Goal: Check status: Check status

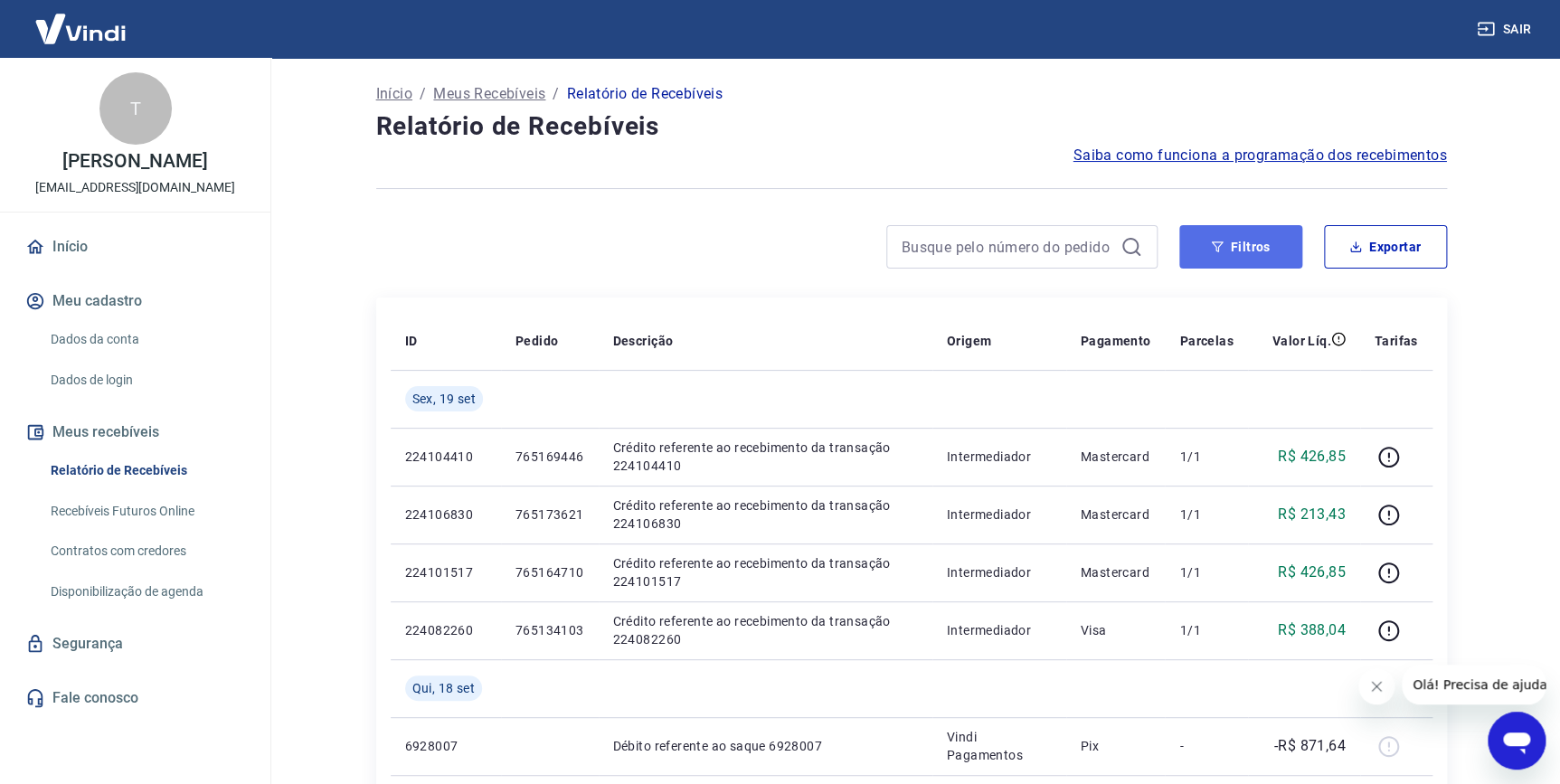
click at [1216, 248] on icon "button" at bounding box center [1217, 247] width 13 height 13
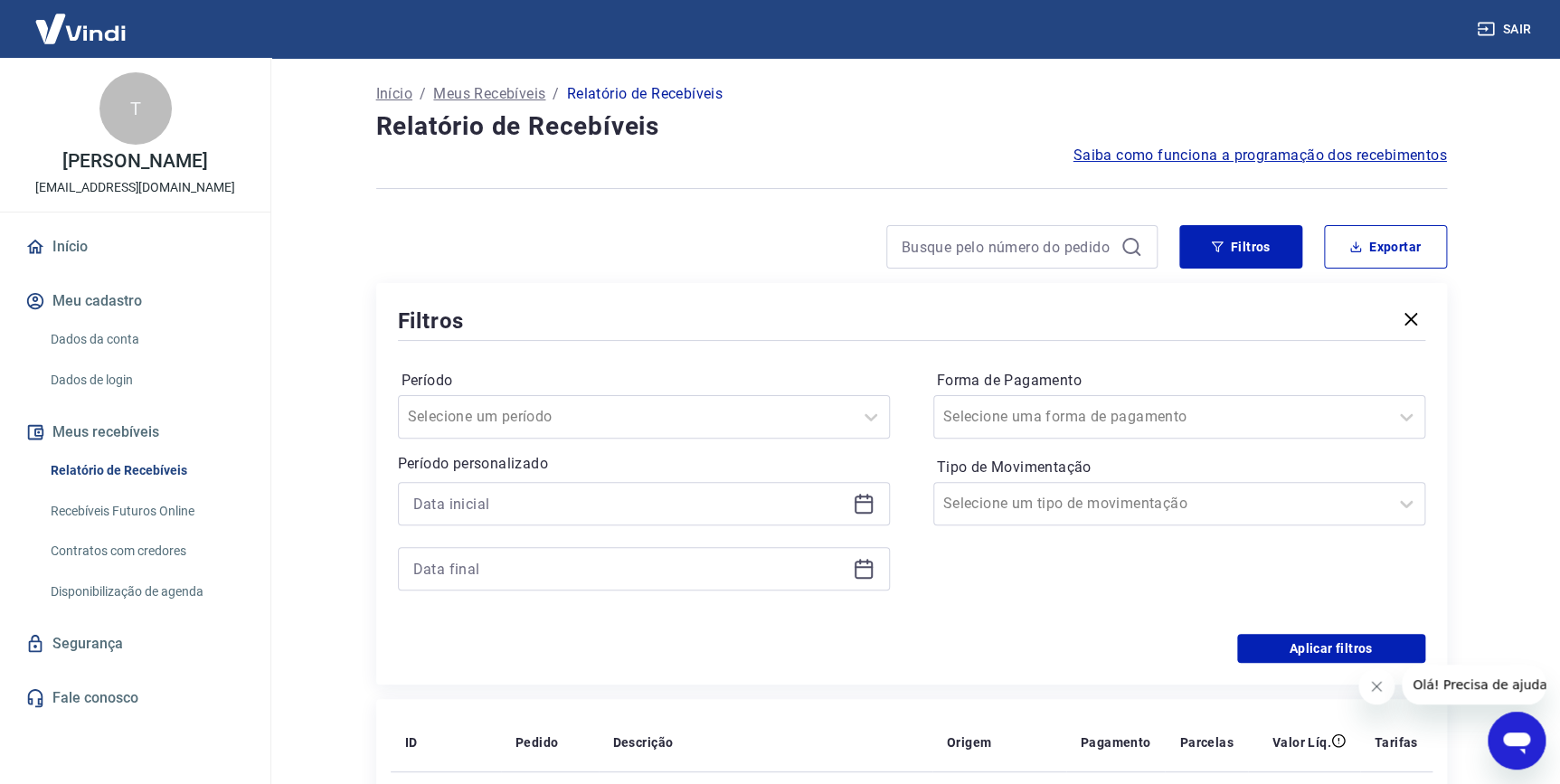
click at [163, 506] on link "Recebíveis Futuros Online" at bounding box center [145, 511] width 205 height 37
click at [651, 502] on input at bounding box center [629, 504] width 432 height 28
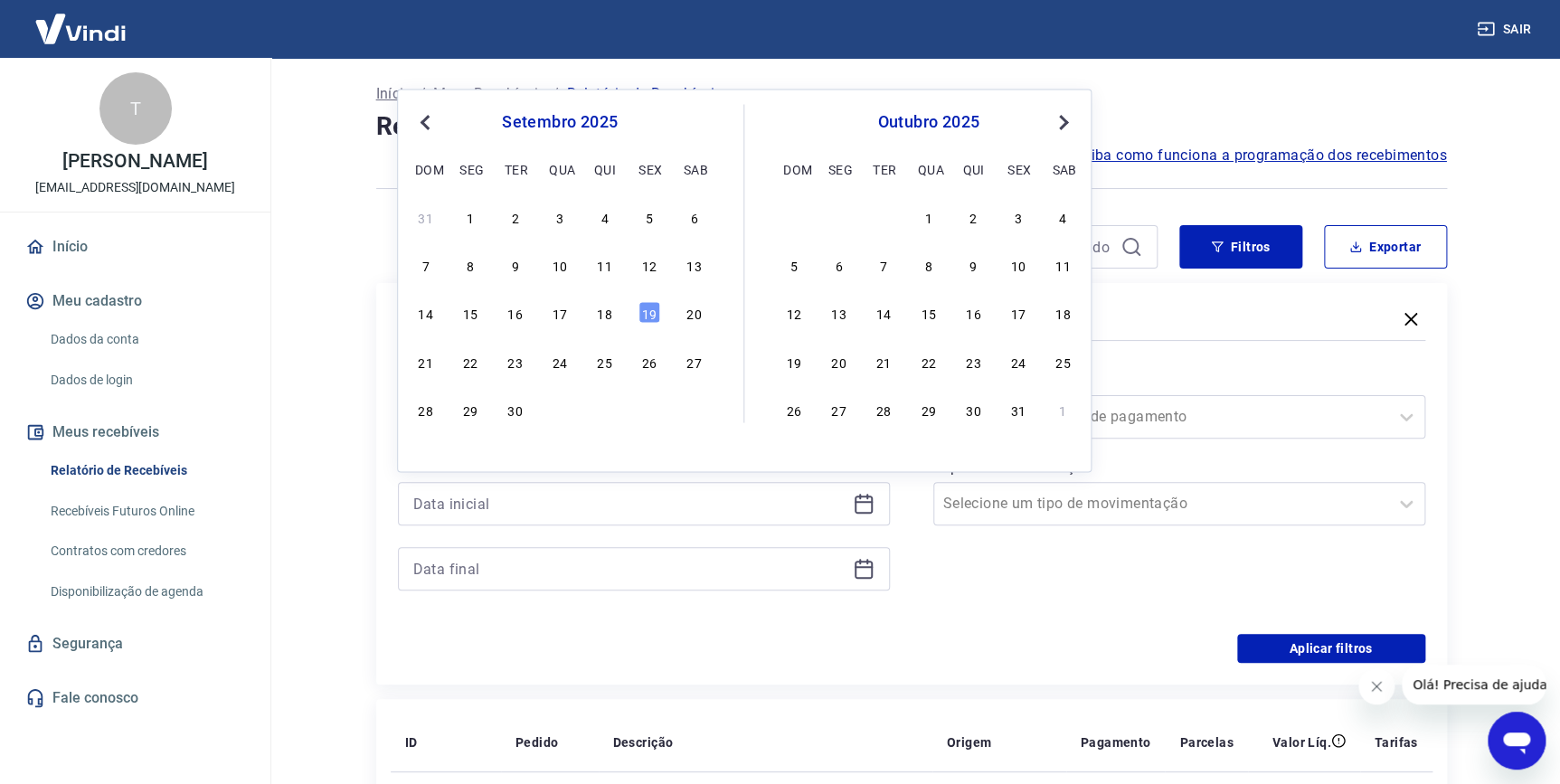
drag, startPoint x: 599, startPoint y: 317, endPoint x: 529, endPoint y: 535, distance: 229.0
click at [599, 316] on div "18" at bounding box center [605, 312] width 22 height 22
type input "[DATE]"
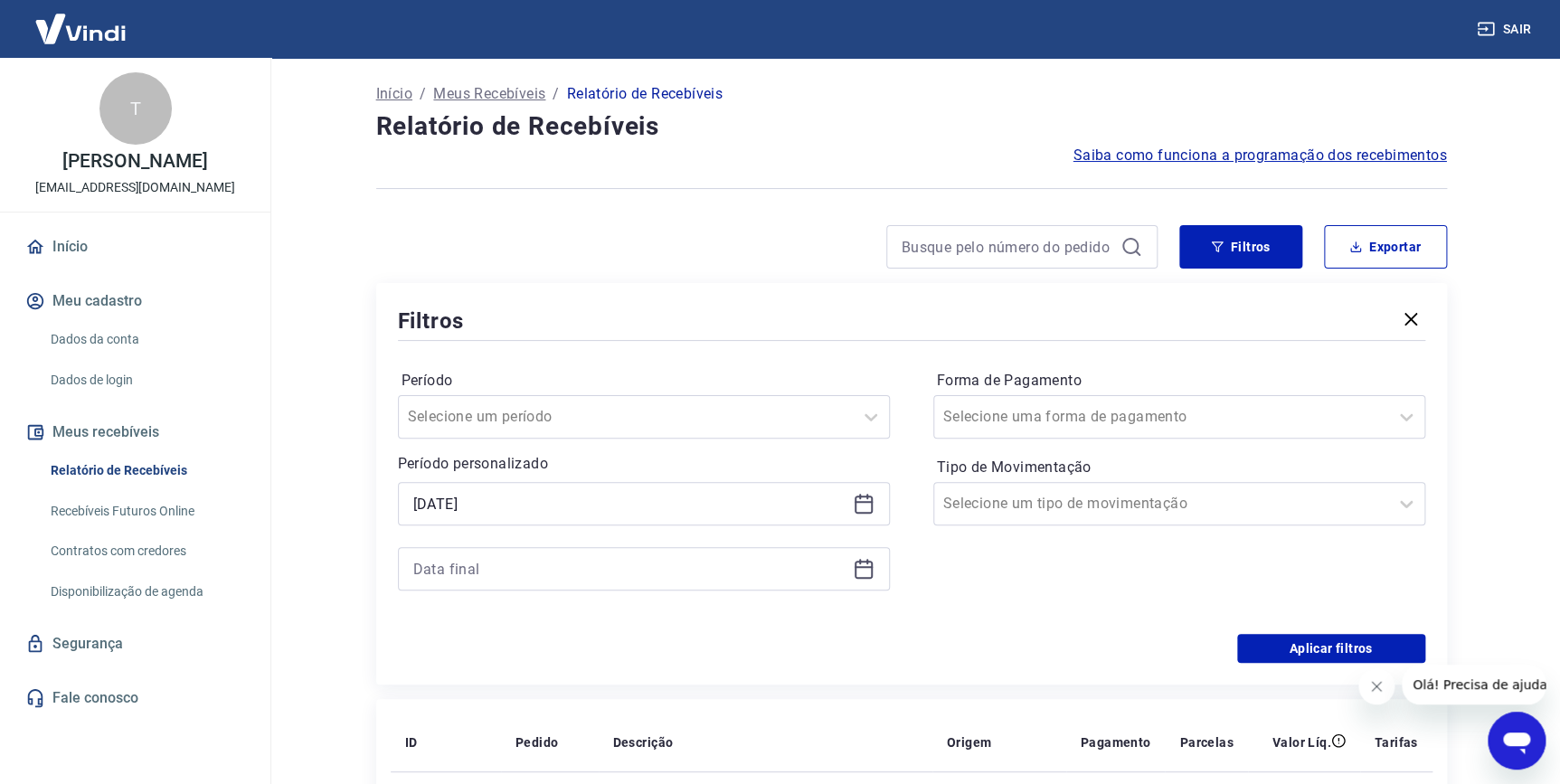
click at [522, 551] on div at bounding box center [643, 568] width 492 height 43
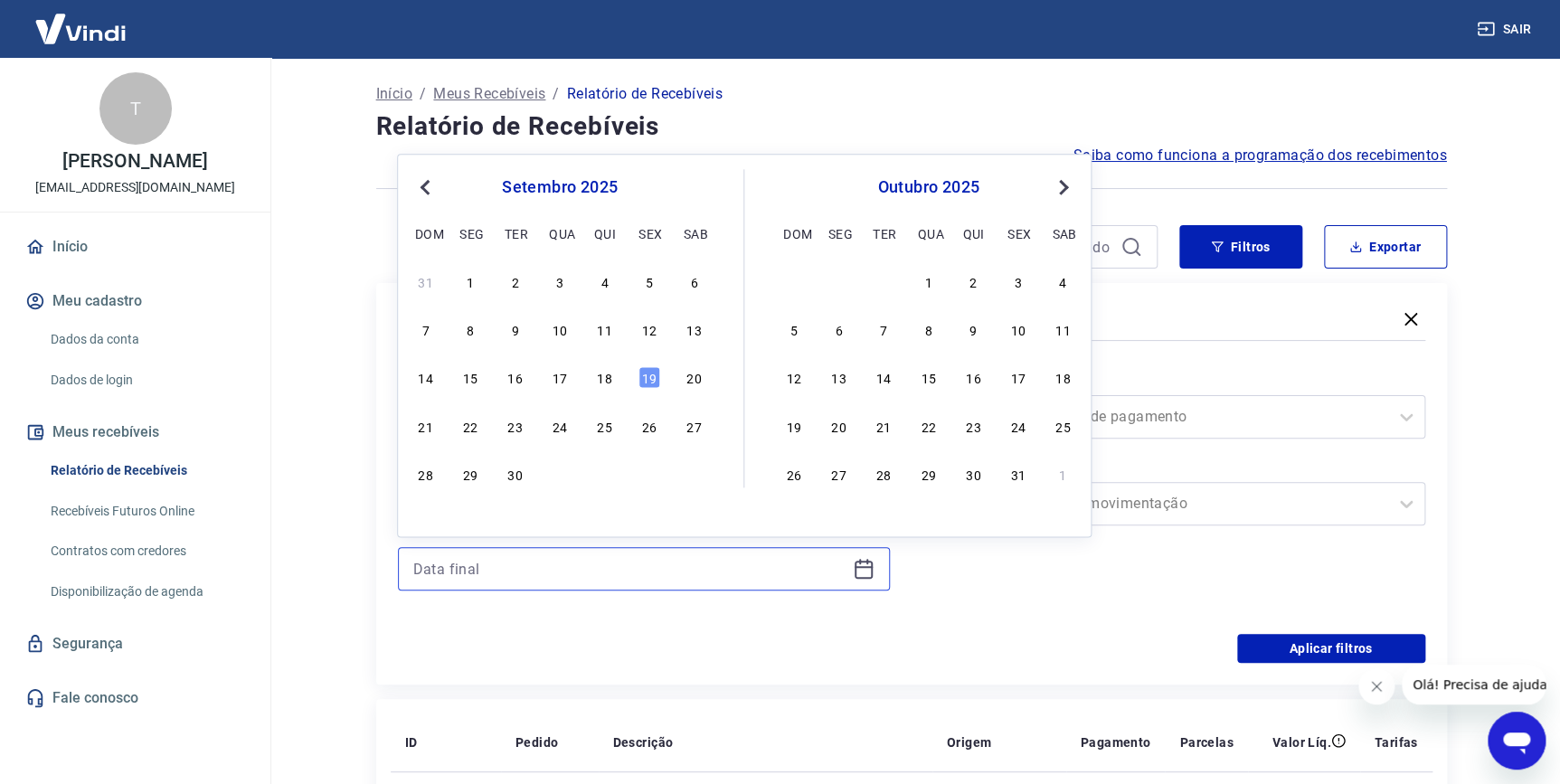
click at [532, 562] on input at bounding box center [629, 569] width 432 height 28
click at [609, 378] on div "18" at bounding box center [605, 378] width 22 height 22
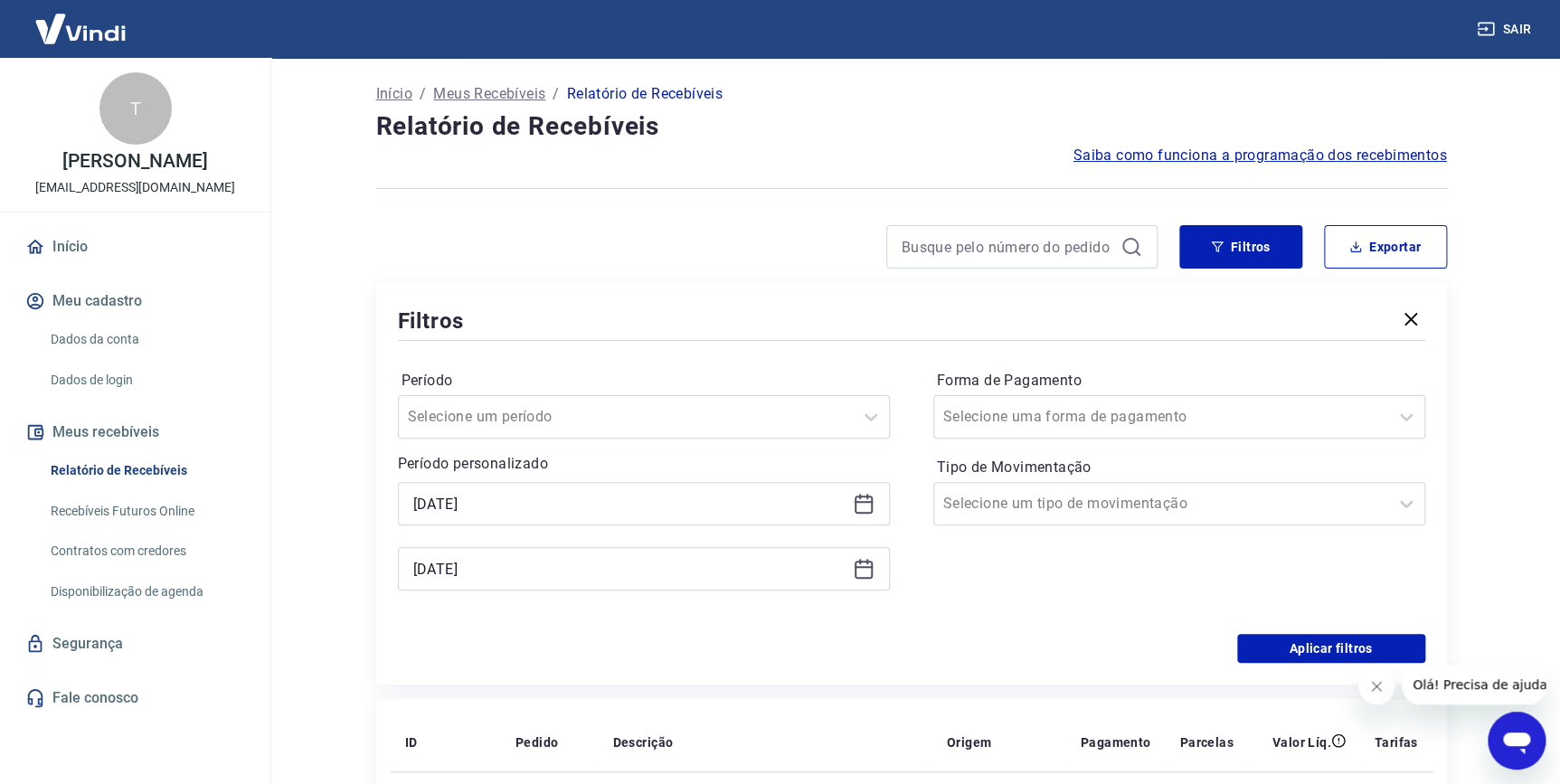
type input "[DATE]"
drag, startPoint x: 1286, startPoint y: 642, endPoint x: 1236, endPoint y: 617, distance: 55.9
click at [1286, 642] on button "Aplicar filtros" at bounding box center [1330, 647] width 188 height 28
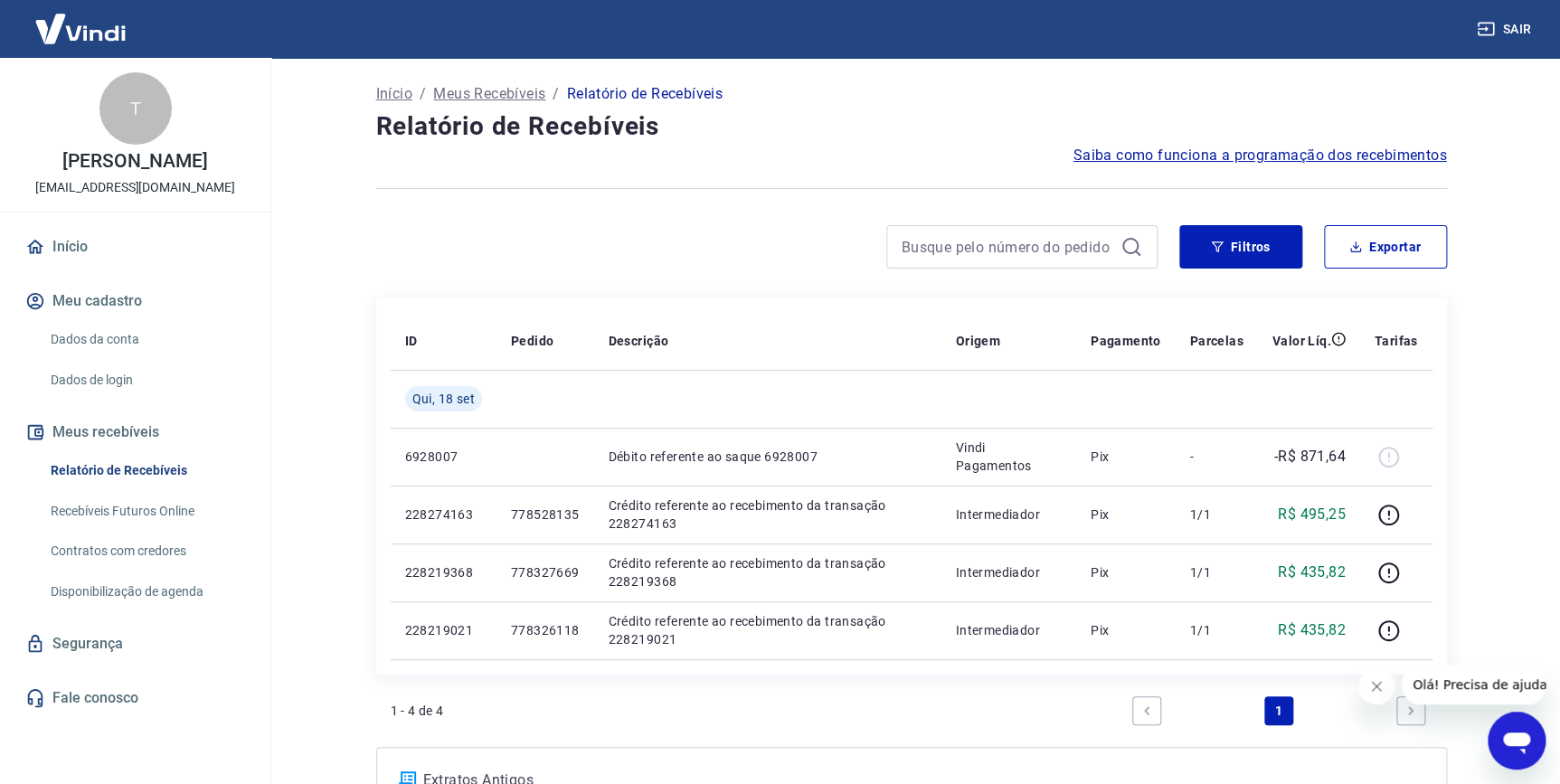
scroll to position [164, 0]
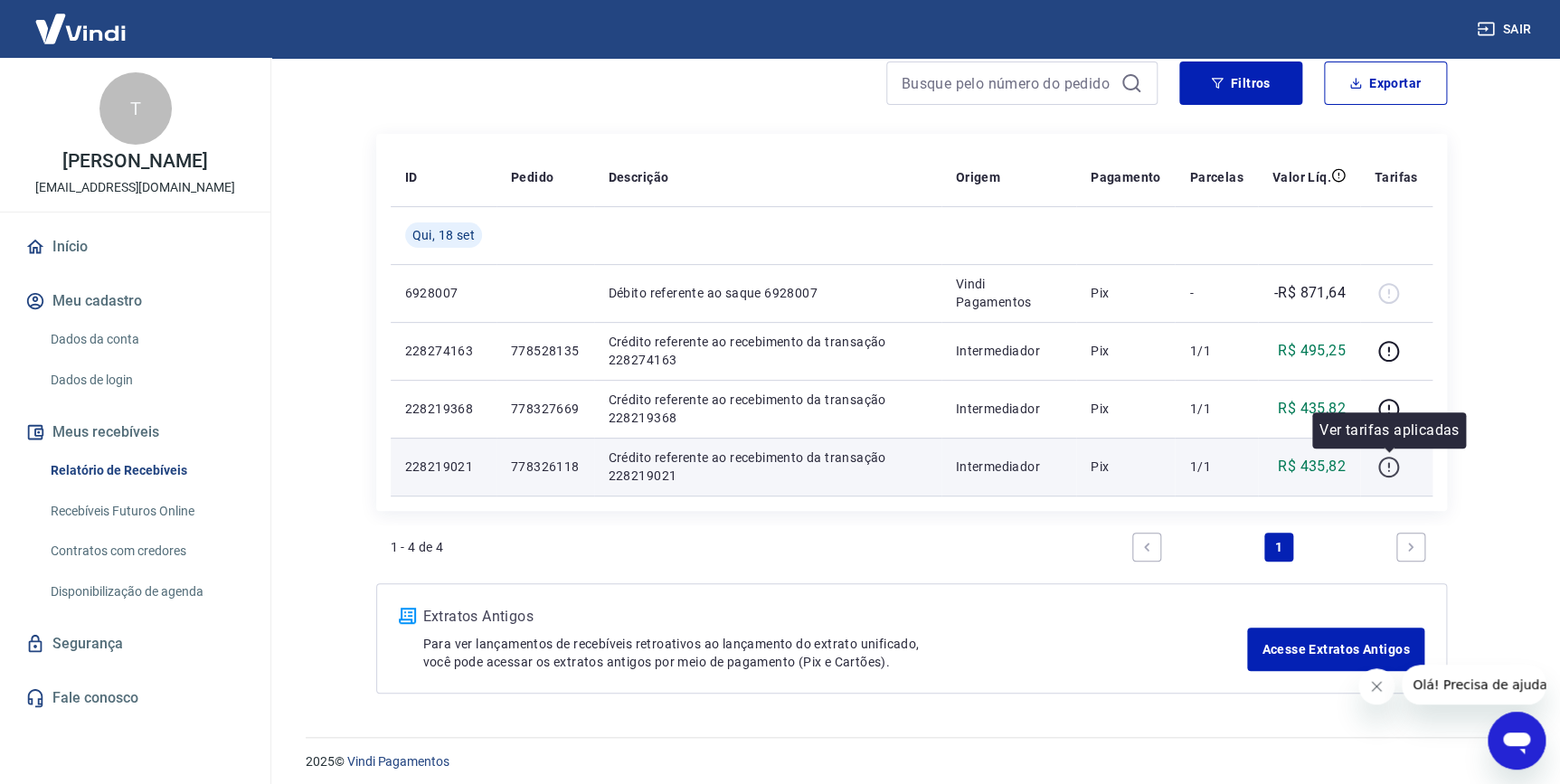
click at [1394, 467] on icon "button" at bounding box center [1388, 467] width 23 height 23
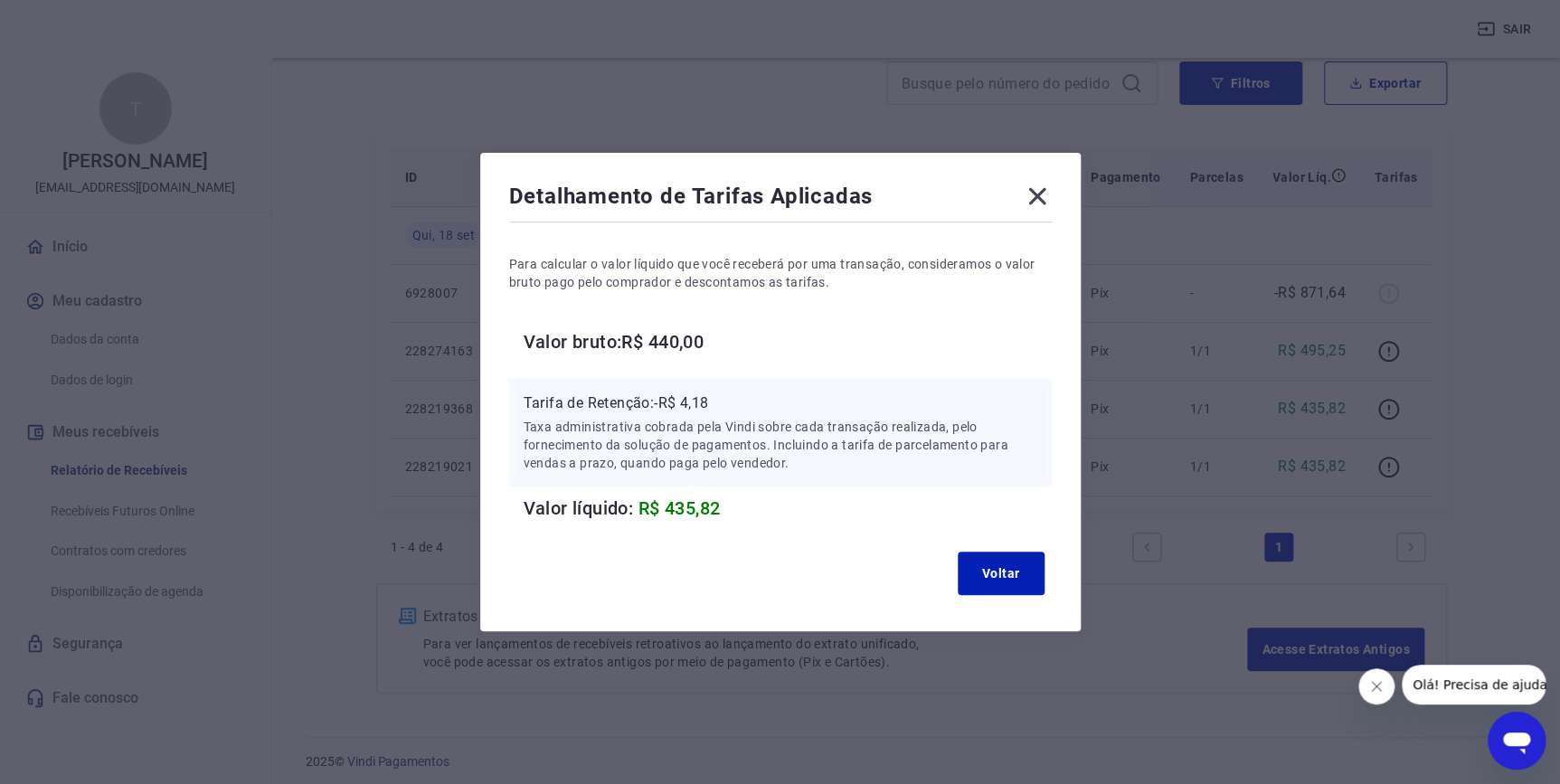
drag, startPoint x: 1043, startPoint y: 187, endPoint x: 1061, endPoint y: 196, distance: 20.1
click at [1049, 188] on icon at bounding box center [1036, 196] width 28 height 28
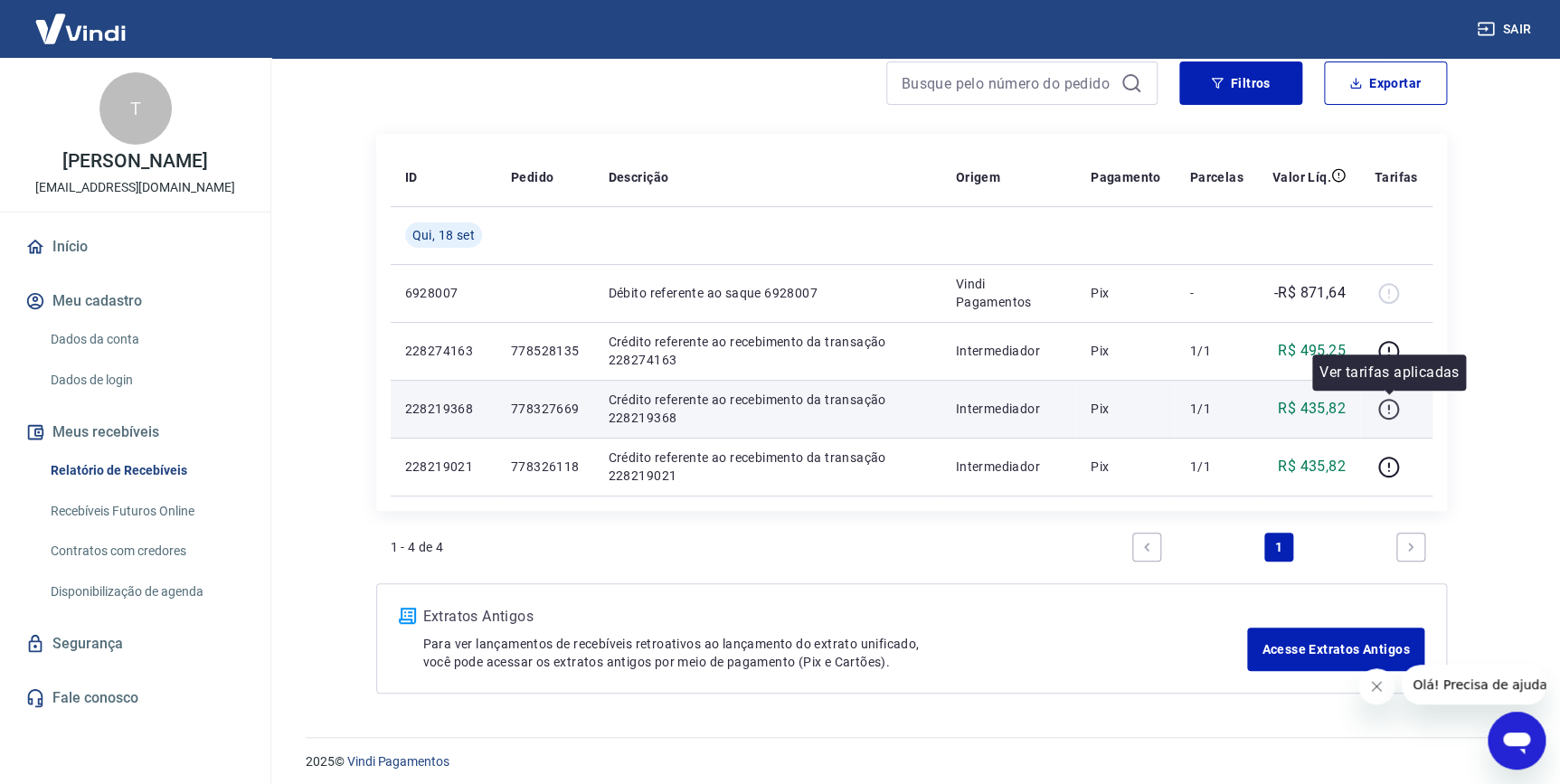
click at [1392, 406] on icon "button" at bounding box center [1388, 409] width 23 height 23
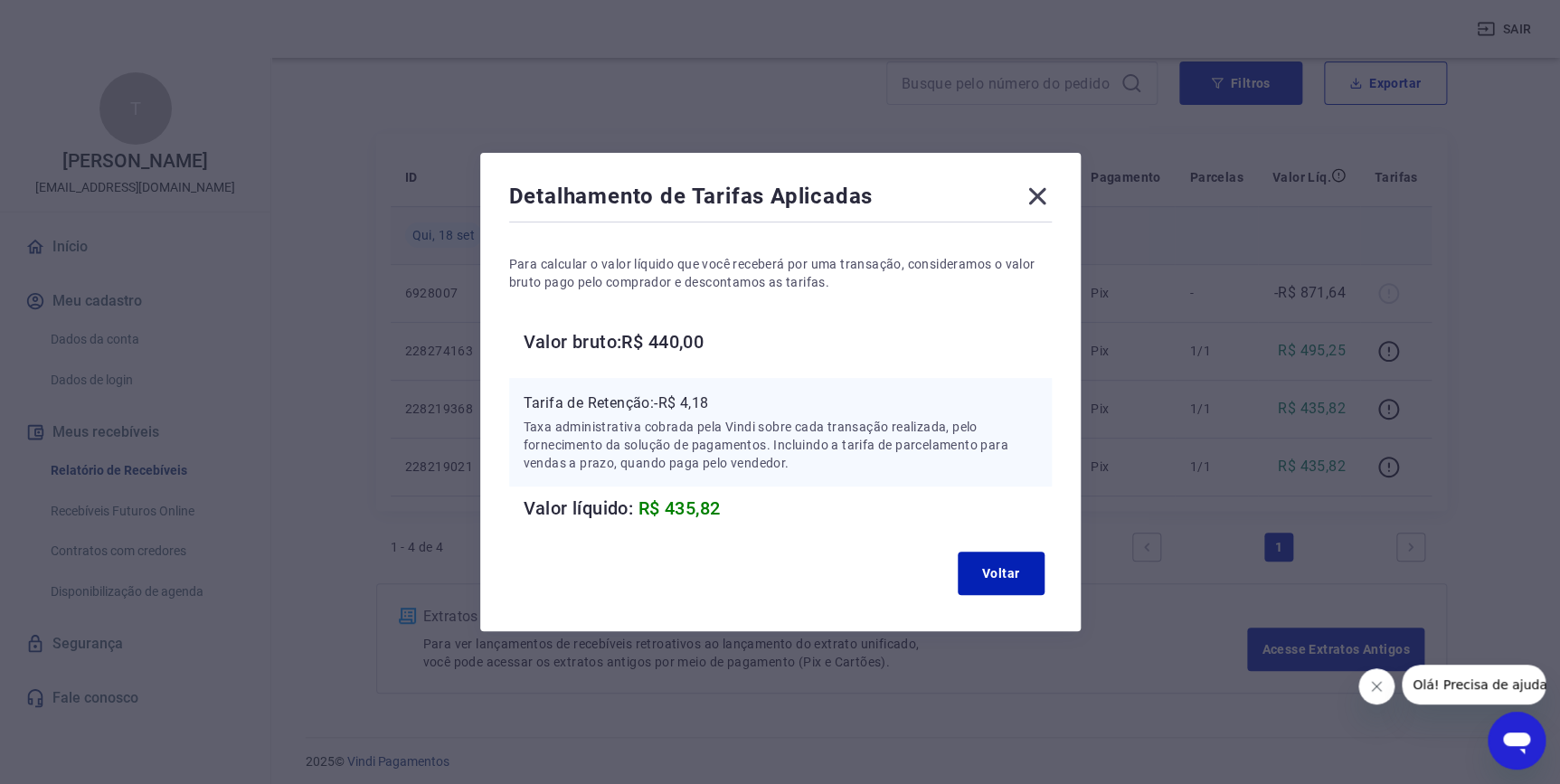
drag, startPoint x: 1054, startPoint y: 199, endPoint x: 1019, endPoint y: 234, distance: 49.5
click at [1052, 200] on icon at bounding box center [1036, 196] width 28 height 28
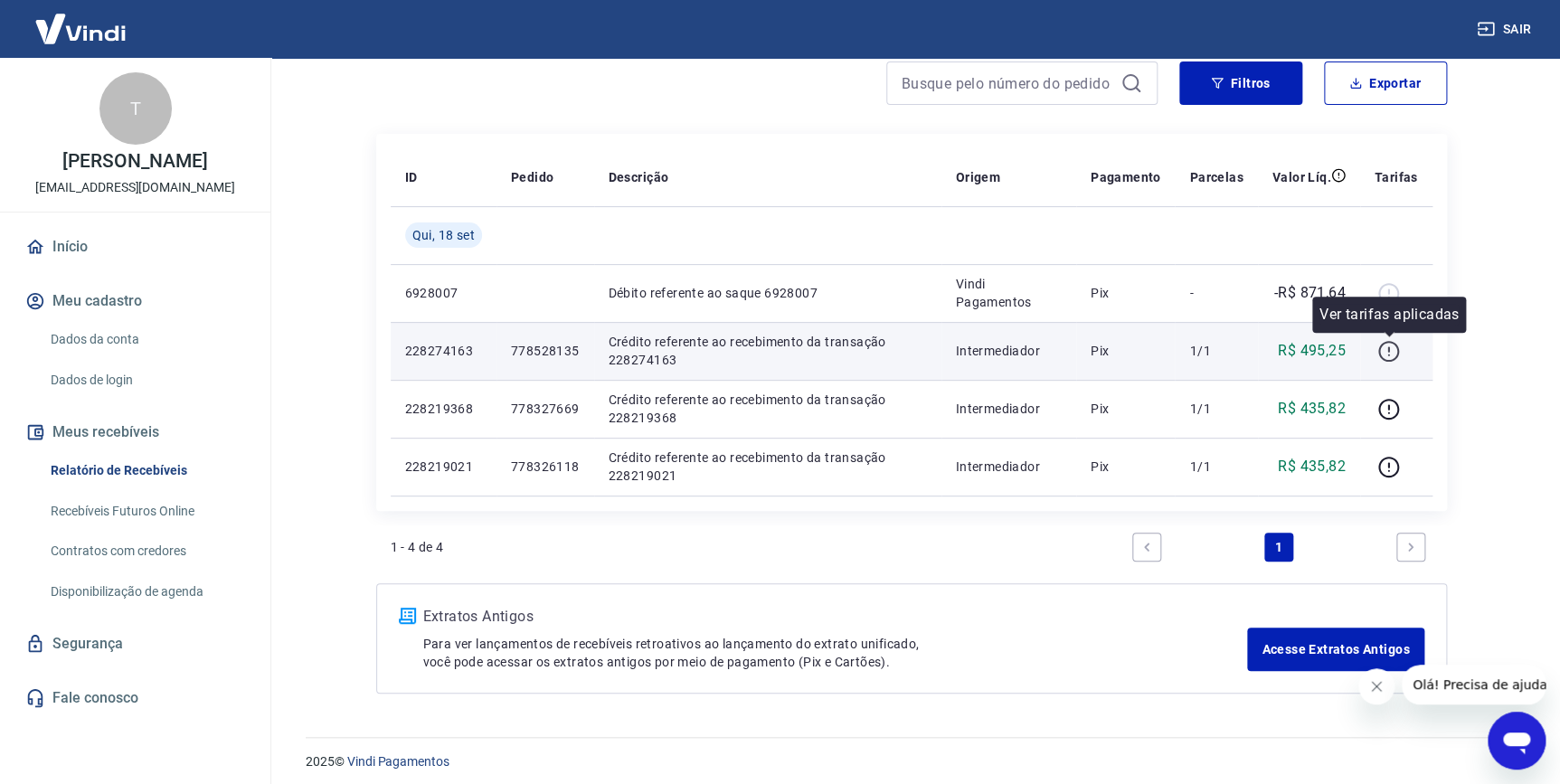
click at [1390, 355] on icon "button" at bounding box center [1388, 351] width 23 height 23
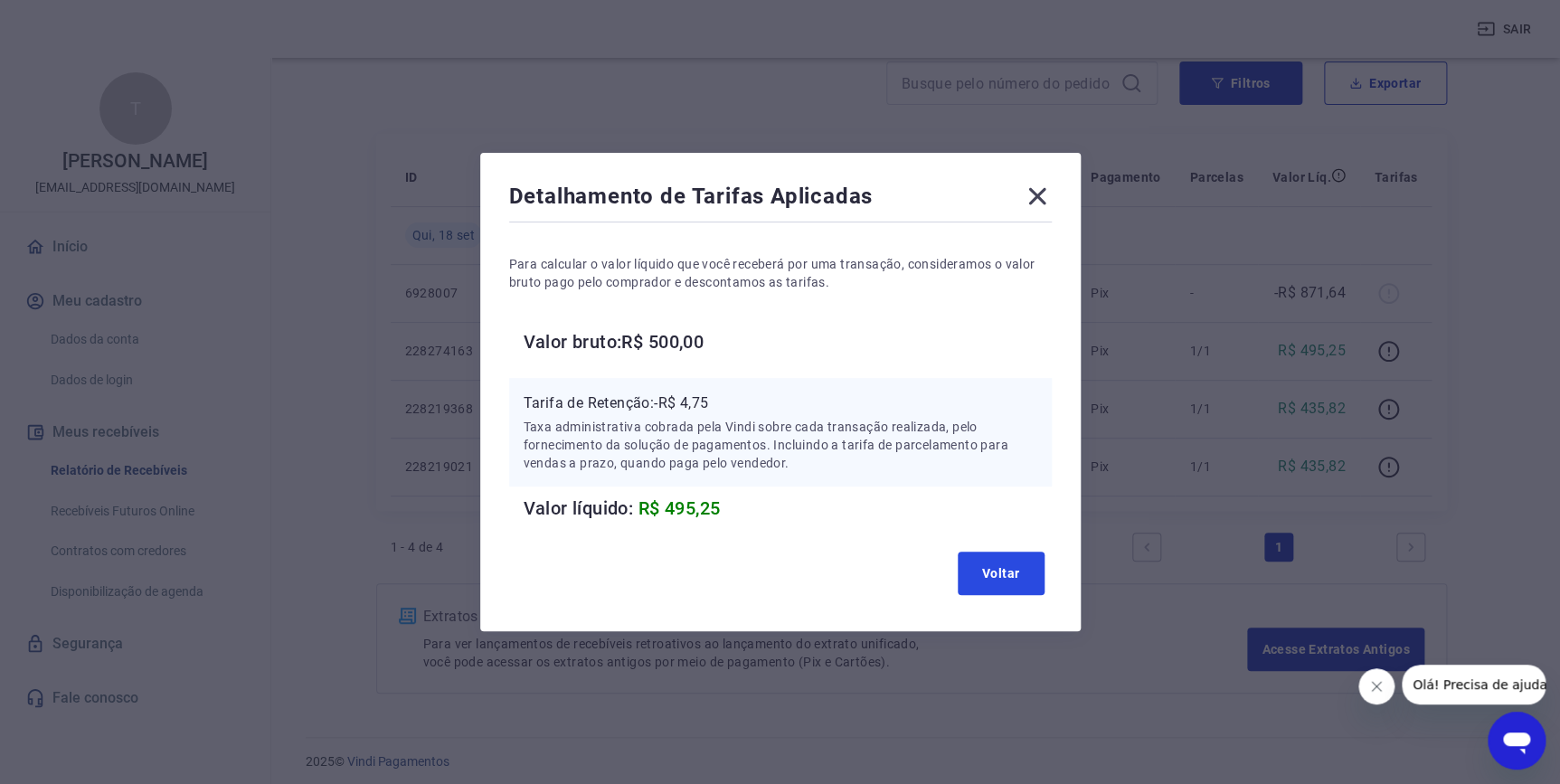
click at [1022, 569] on button "Voltar" at bounding box center [1001, 573] width 86 height 43
